Goal: Information Seeking & Learning: Learn about a topic

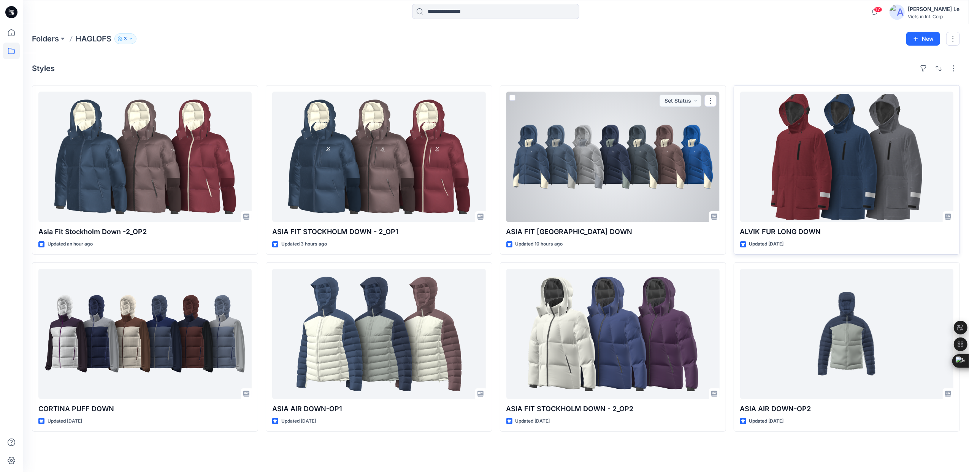
click at [773, 142] on div at bounding box center [846, 157] width 213 height 130
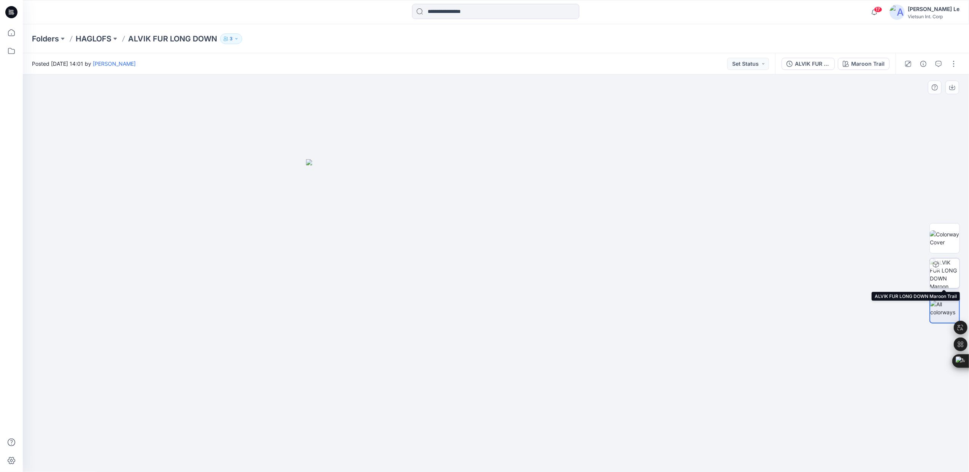
click at [945, 271] on div at bounding box center [945, 273] width 30 height 30
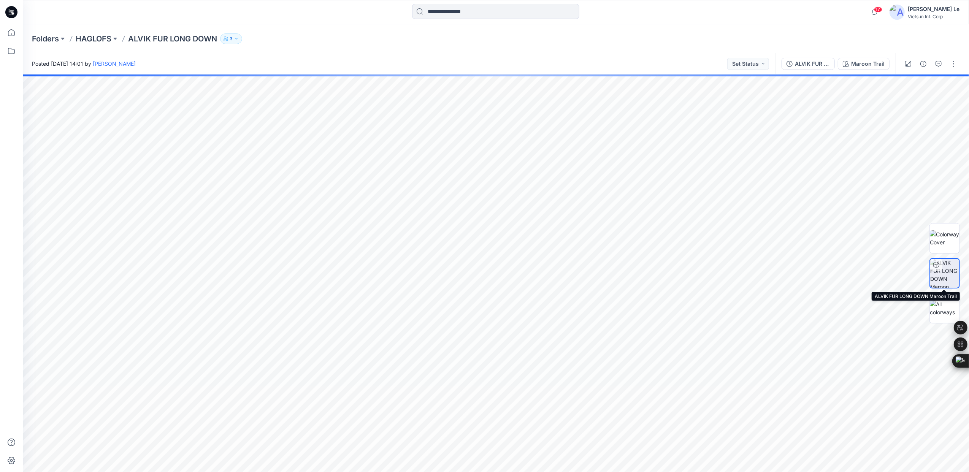
click at [945, 273] on img at bounding box center [944, 273] width 29 height 29
click at [953, 240] on img at bounding box center [945, 238] width 30 height 16
click at [943, 268] on img at bounding box center [945, 274] width 30 height 30
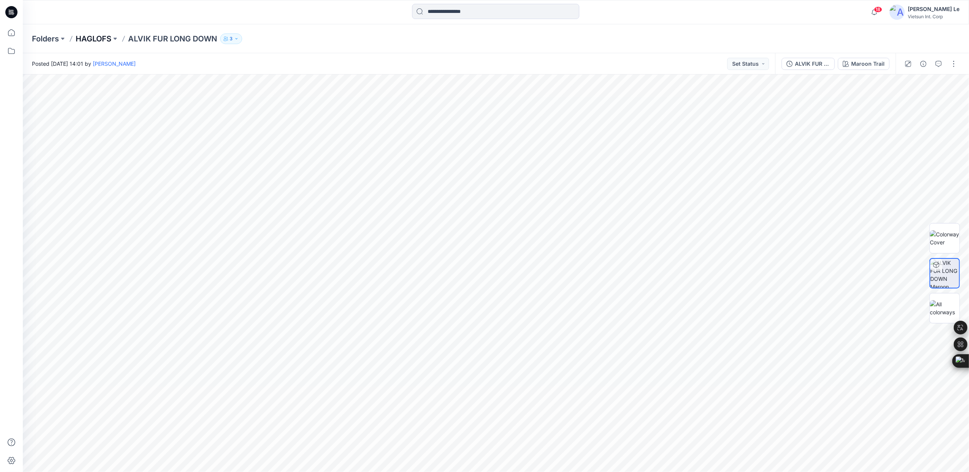
click at [98, 41] on p "HAGLOFS" at bounding box center [94, 38] width 36 height 11
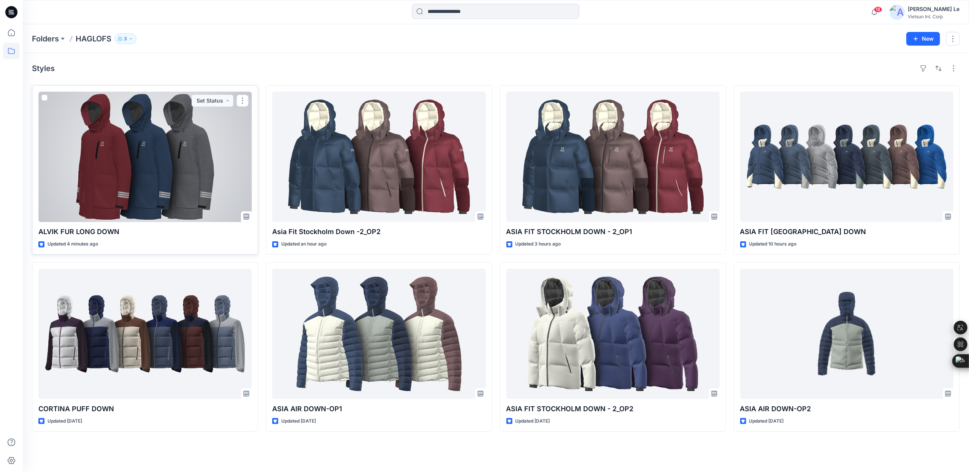
click at [136, 128] on div at bounding box center [144, 157] width 213 height 130
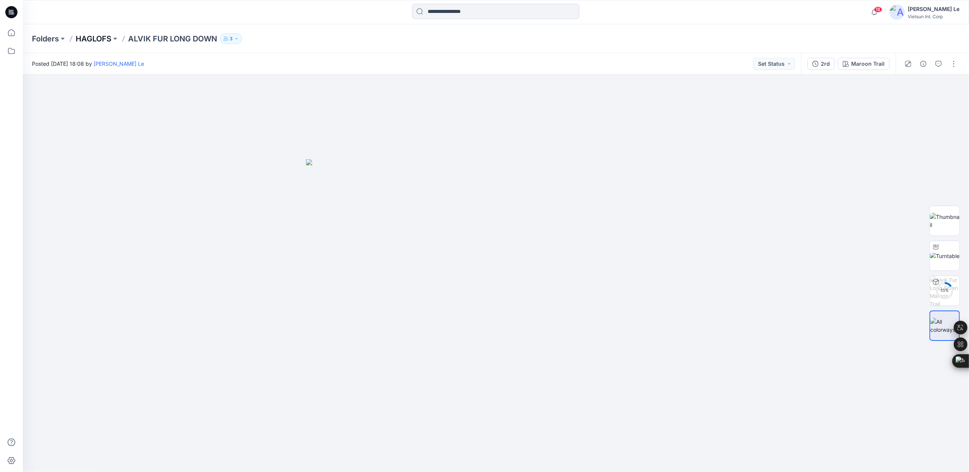
click at [80, 38] on p "HAGLOFS" at bounding box center [94, 38] width 36 height 11
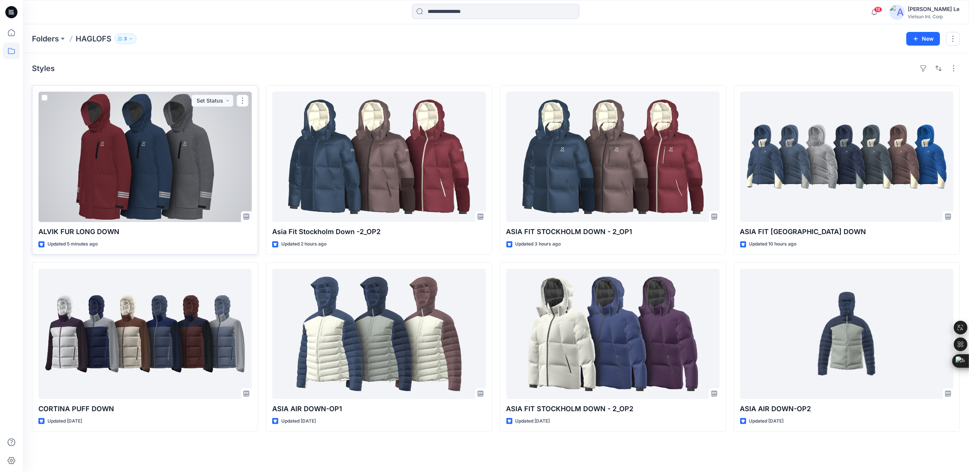
click at [183, 165] on div at bounding box center [144, 157] width 213 height 130
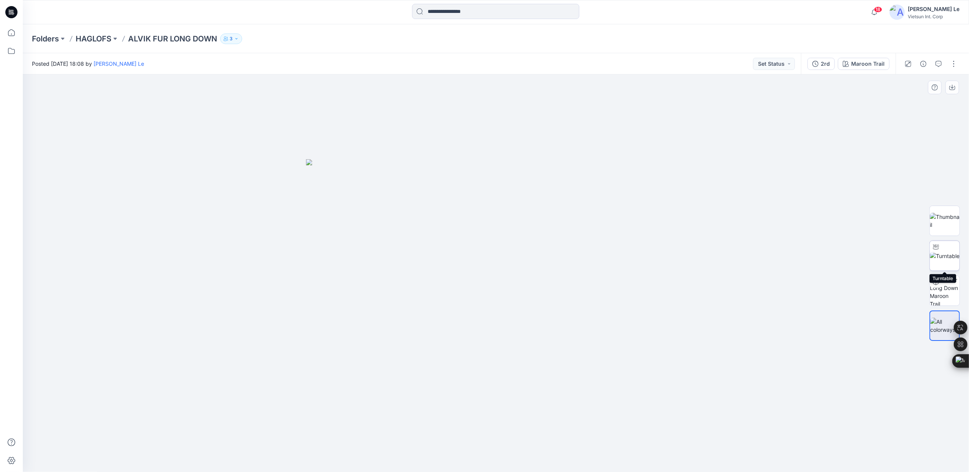
click at [953, 252] on img at bounding box center [945, 256] width 30 height 8
click at [883, 8] on span "18" at bounding box center [878, 9] width 8 height 6
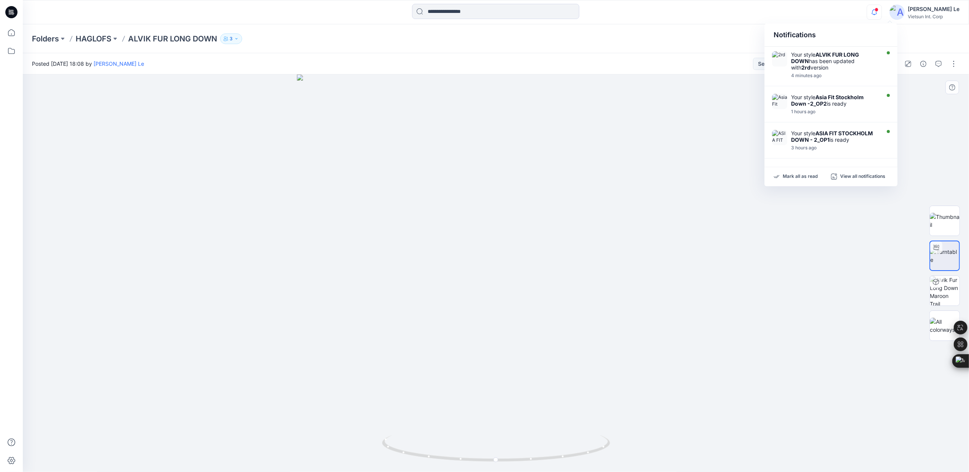
click at [668, 141] on div at bounding box center [496, 274] width 946 height 398
